Goal: Find contact information: Find contact information

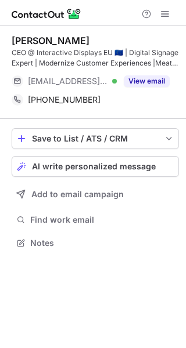
scroll to position [235, 186]
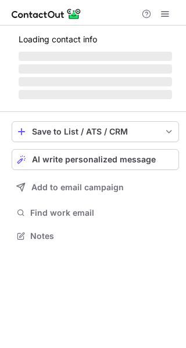
scroll to position [243, 186]
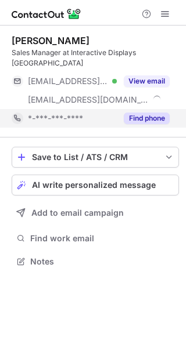
click at [145, 113] on button "Find phone" at bounding box center [147, 119] width 46 height 12
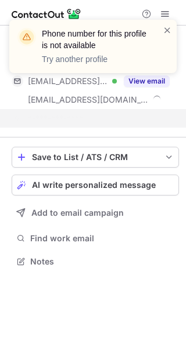
scroll to position [224, 186]
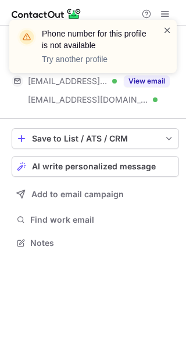
click at [166, 30] on span at bounding box center [166, 30] width 9 height 12
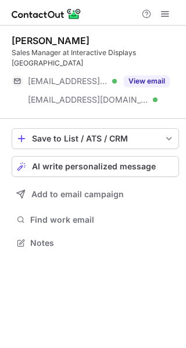
click at [143, 63] on p "Try another profile" at bounding box center [95, 59] width 107 height 12
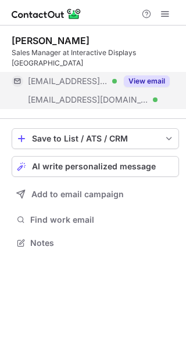
click at [140, 75] on button "View email" at bounding box center [147, 81] width 46 height 12
